Goal: Task Accomplishment & Management: Use online tool/utility

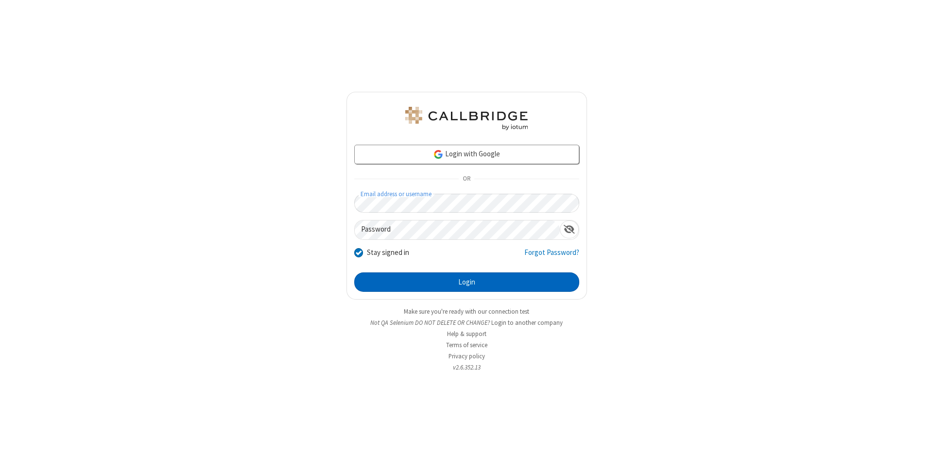
click at [466, 282] on button "Login" at bounding box center [466, 282] width 225 height 19
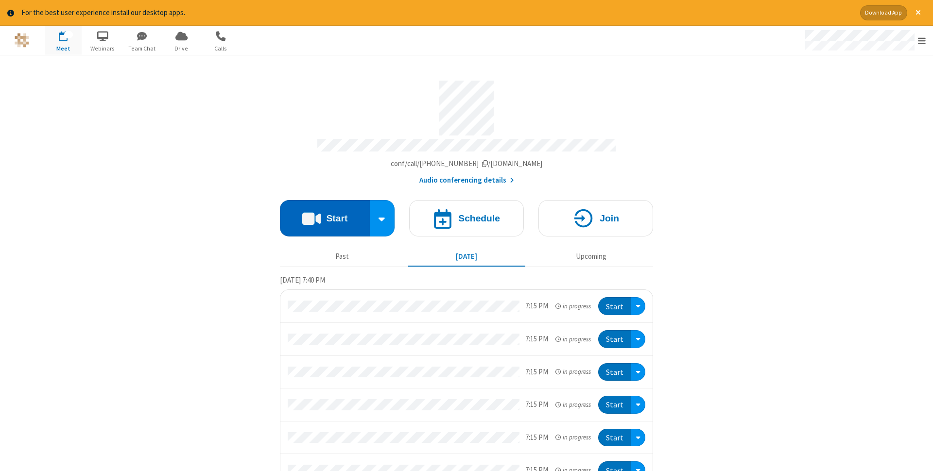
click at [325, 215] on button "Start" at bounding box center [325, 218] width 90 height 36
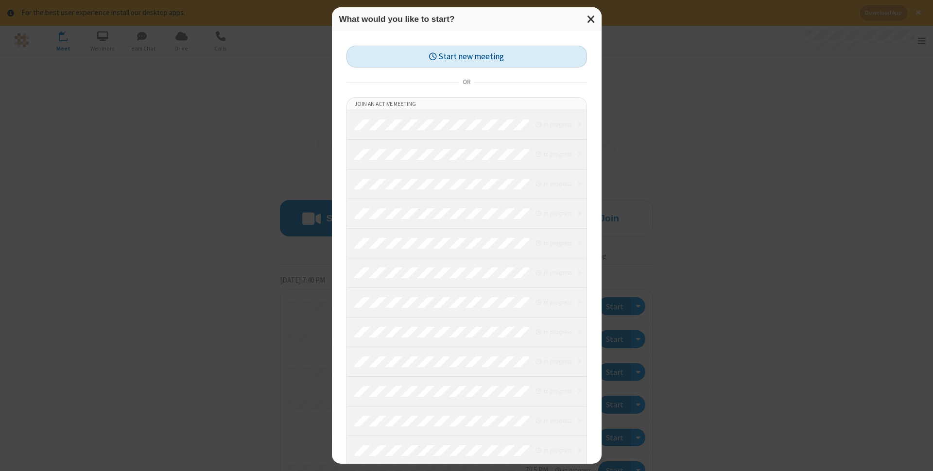
click at [466, 56] on button "Start new meeting" at bounding box center [466, 57] width 241 height 22
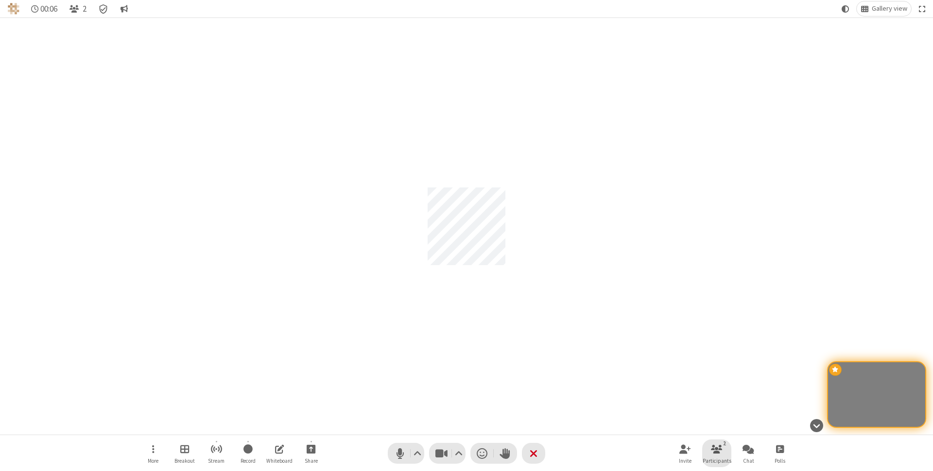
click at [717, 461] on span "Participants" at bounding box center [717, 461] width 29 height 6
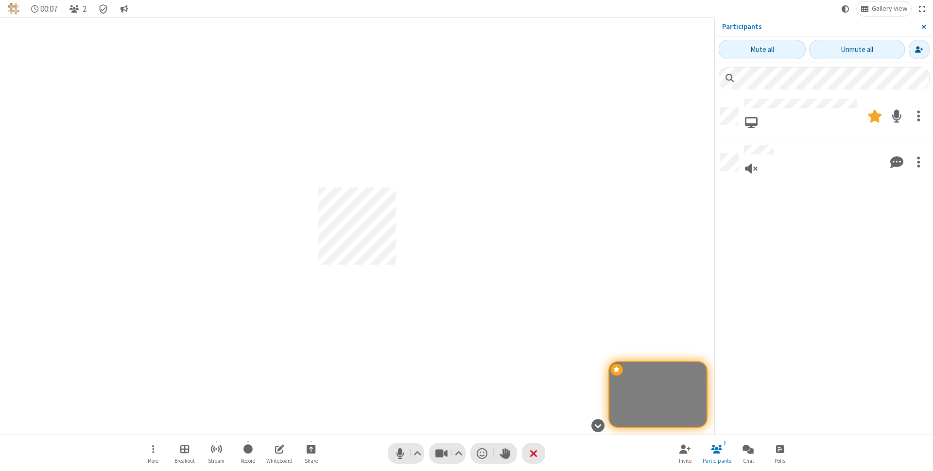
click at [923, 27] on span "Close sidebar" at bounding box center [923, 27] width 5 height 8
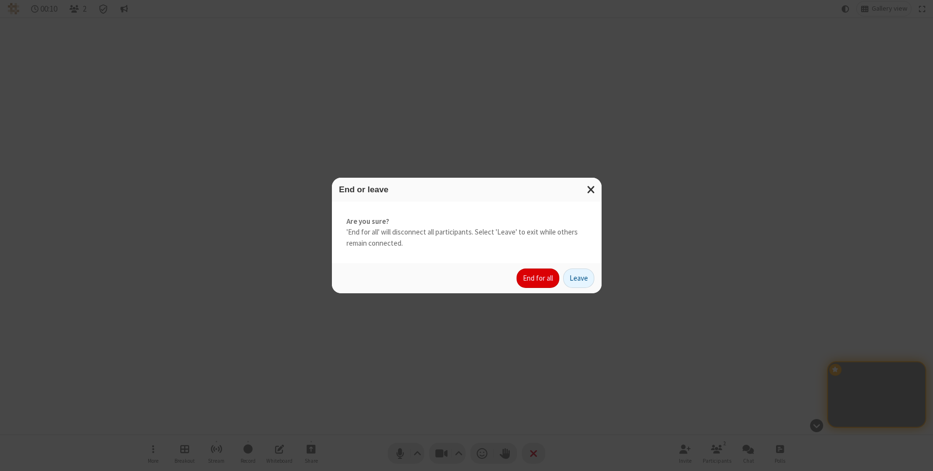
click at [538, 278] on button "End for all" at bounding box center [537, 278] width 43 height 19
